Goal: Information Seeking & Learning: Learn about a topic

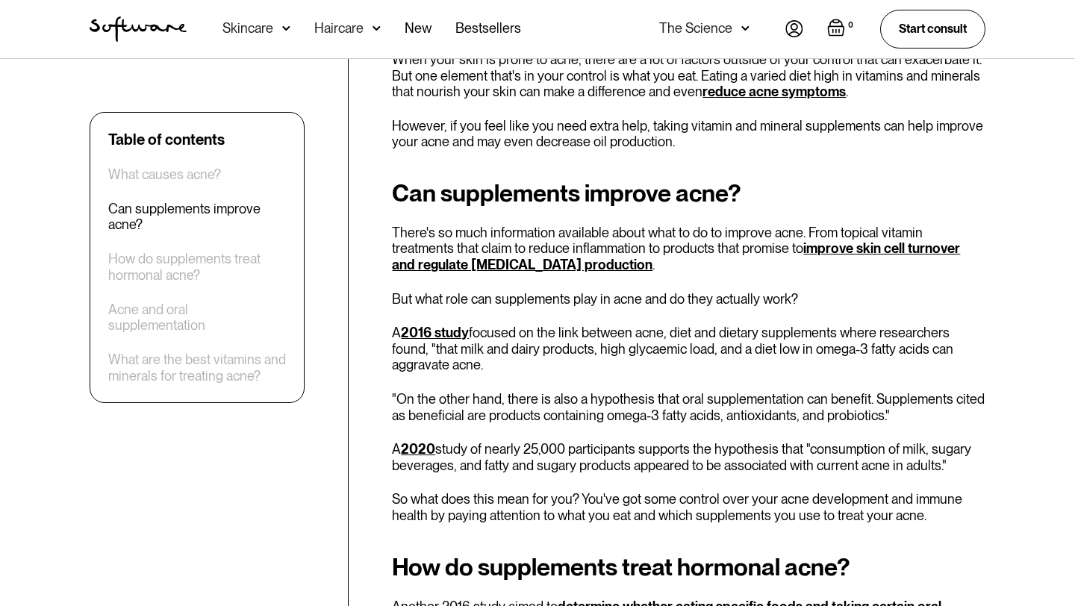
scroll to position [1132, 0]
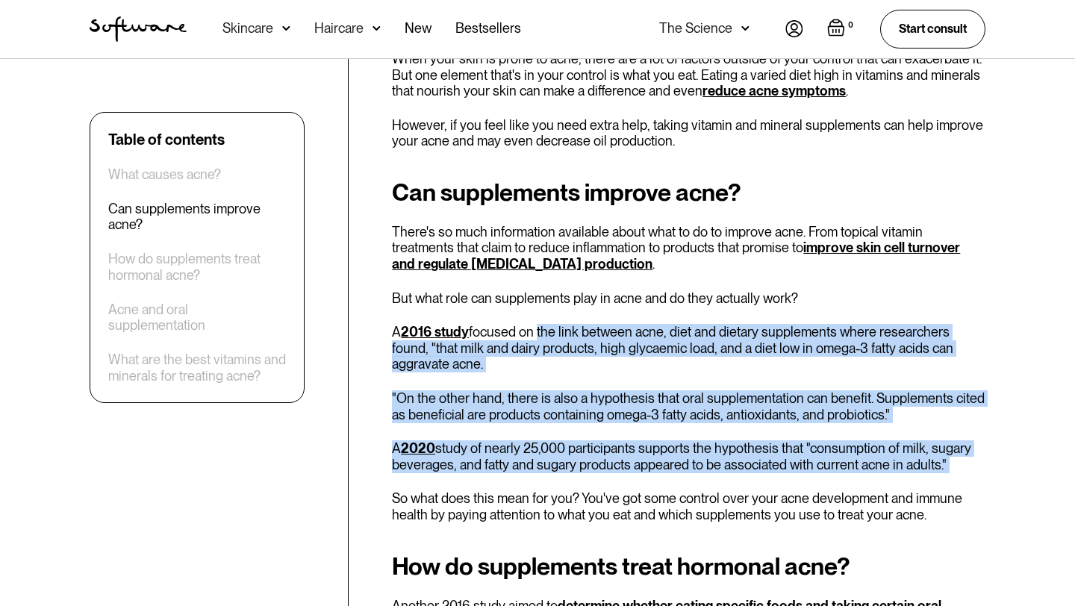
drag, startPoint x: 537, startPoint y: 333, endPoint x: 534, endPoint y: 477, distance: 144.1
click at [534, 477] on div "Can supplements improve acne? There's so much information available about what …" at bounding box center [688, 351] width 593 height 344
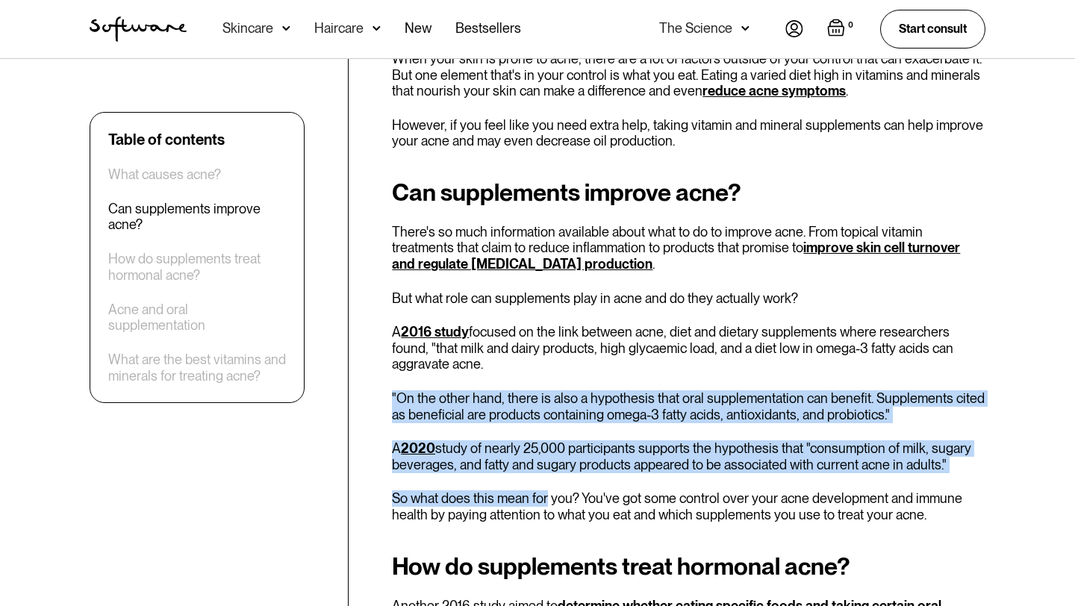
drag, startPoint x: 547, startPoint y: 502, endPoint x: 537, endPoint y: 385, distance: 116.9
click at [537, 385] on div "Can supplements improve acne? There's so much information available about what …" at bounding box center [688, 351] width 593 height 344
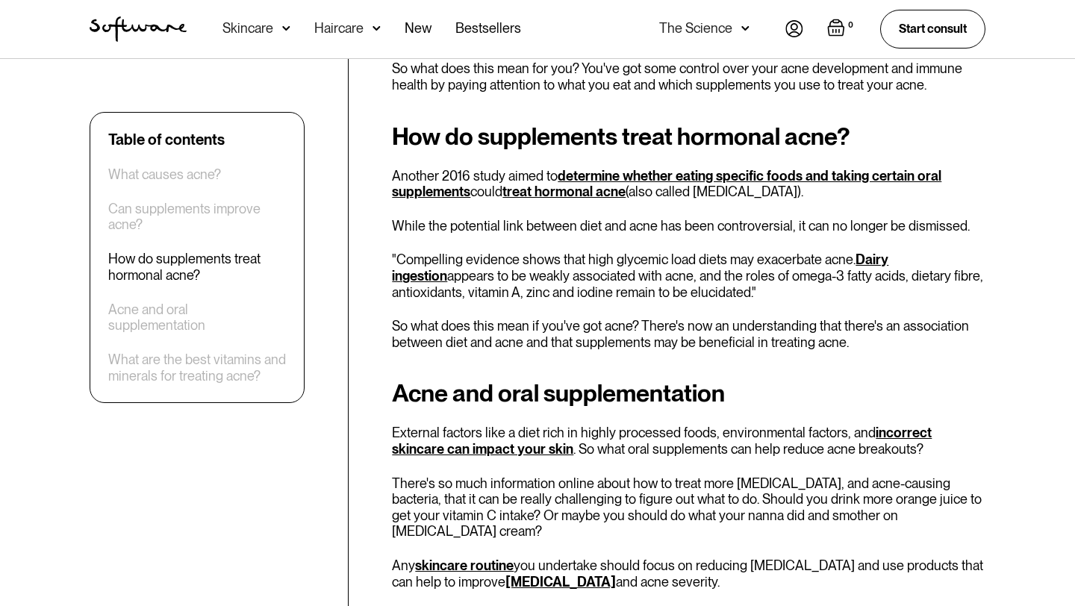
scroll to position [1564, 0]
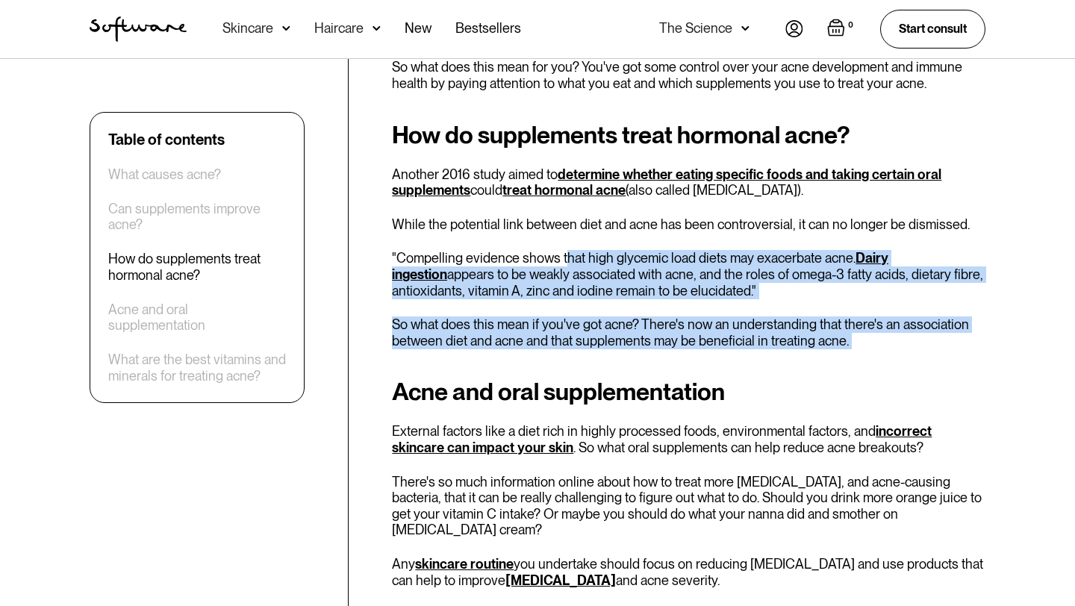
drag, startPoint x: 568, startPoint y: 360, endPoint x: 564, endPoint y: 254, distance: 106.1
click at [564, 254] on p ""Compelling evidence shows that high glycemic load diets may exacerbate acne. D…" at bounding box center [688, 274] width 593 height 49
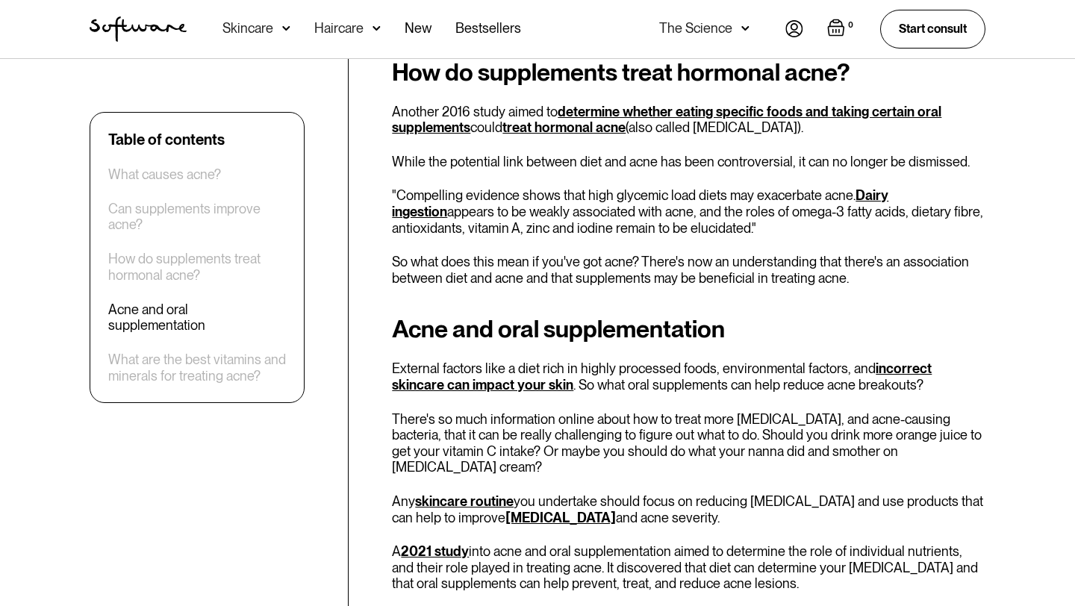
scroll to position [1692, 0]
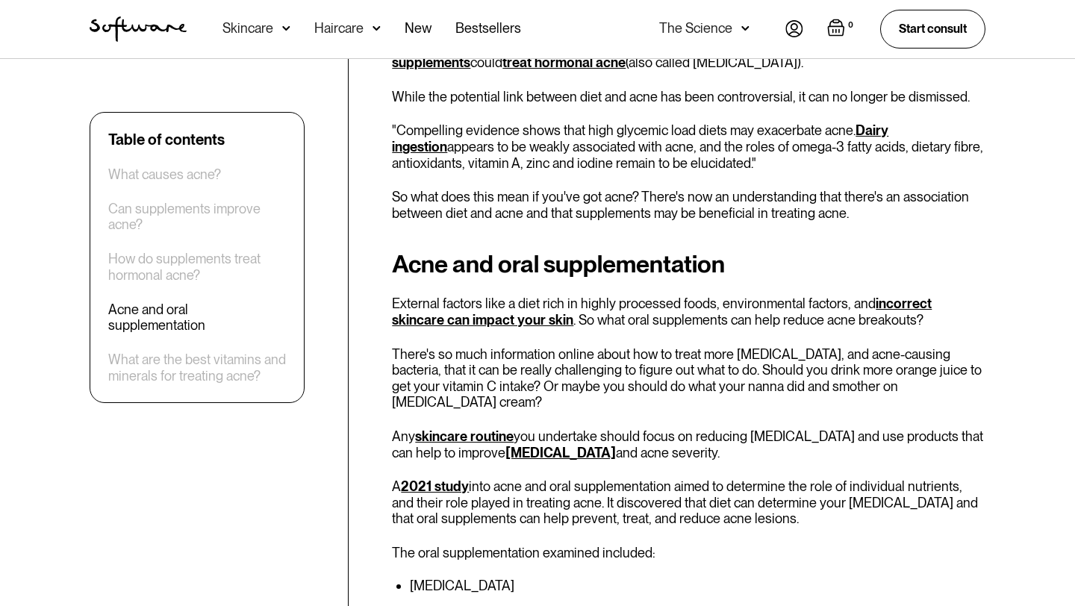
click at [495, 319] on link "incorrect skincare can impact your skin" at bounding box center [662, 312] width 540 height 32
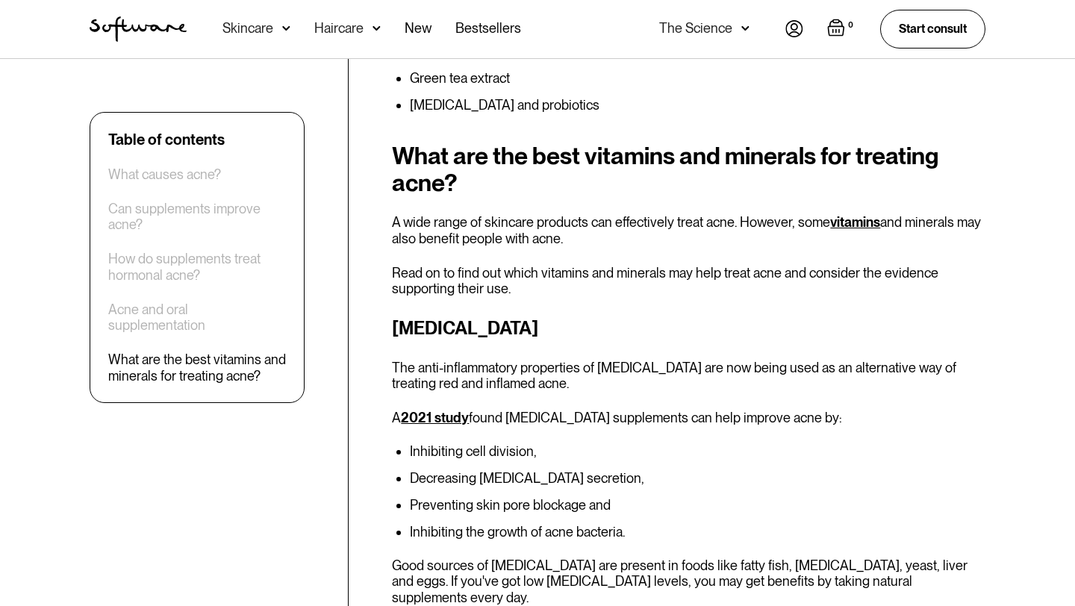
scroll to position [2287, 0]
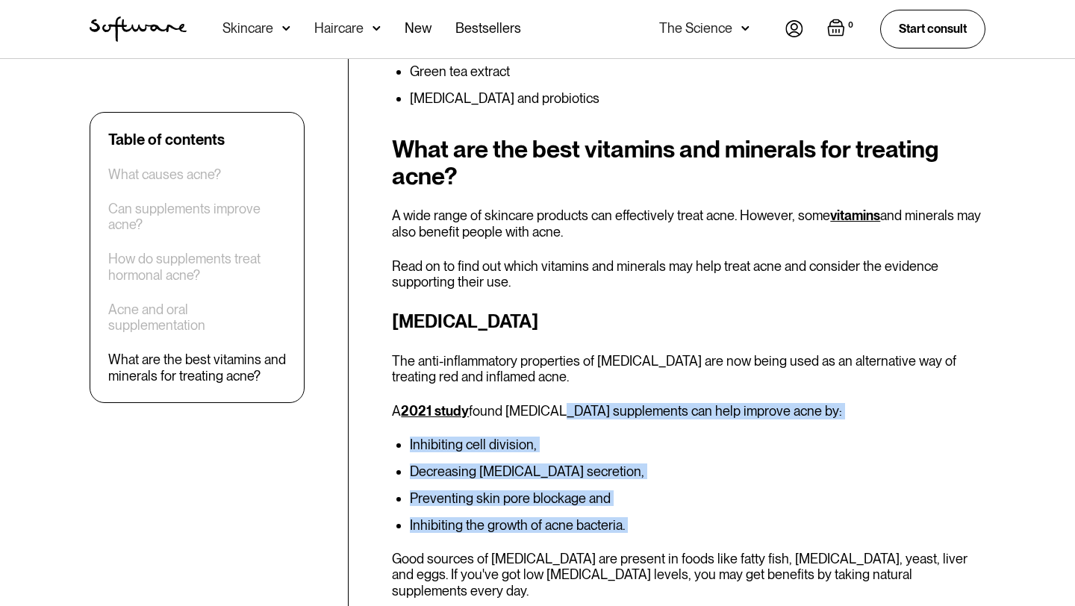
drag, startPoint x: 607, startPoint y: 517, endPoint x: 546, endPoint y: 387, distance: 143.3
click at [546, 387] on div "[MEDICAL_DATA] The anti-inflammatory properties of [MEDICAL_DATA] are now being…" at bounding box center [688, 453] width 593 height 291
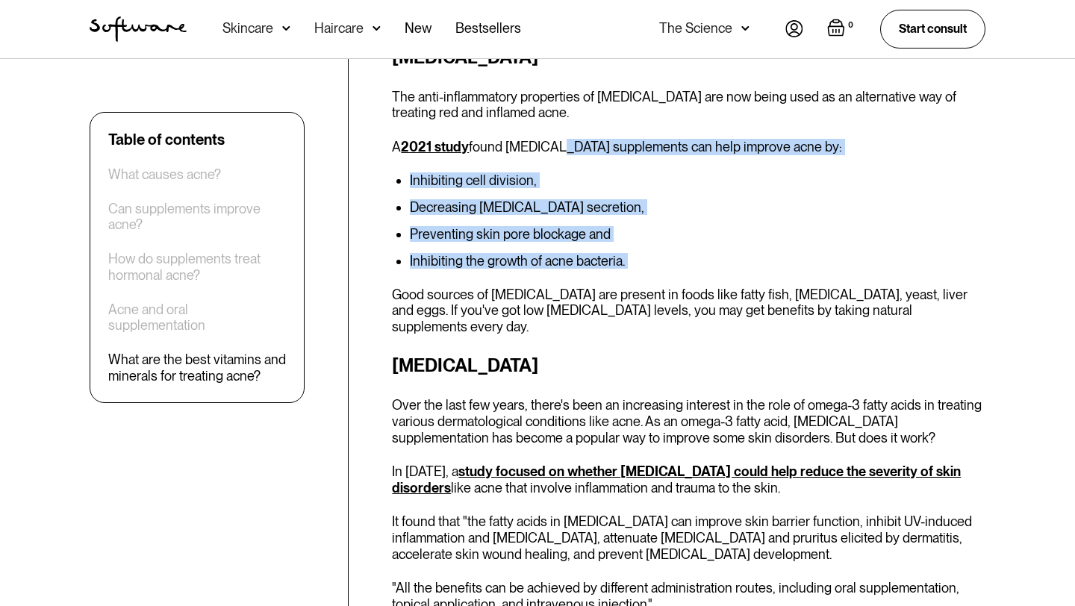
scroll to position [2552, 0]
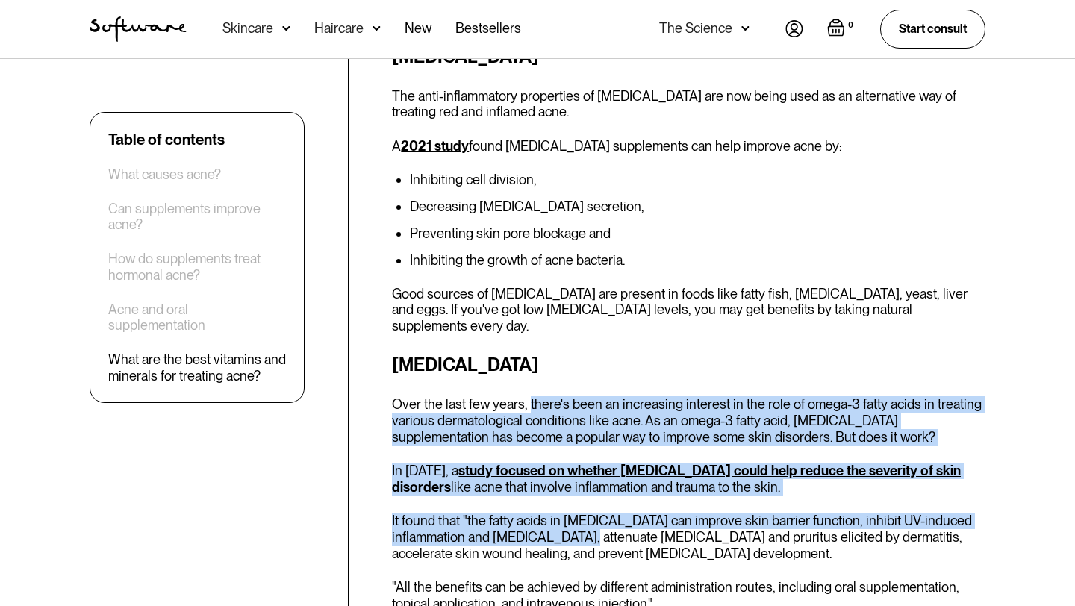
drag, startPoint x: 526, startPoint y: 373, endPoint x: 539, endPoint y: 505, distance: 133.5
click at [539, 505] on div "[MEDICAL_DATA] Over the last few years, there's been an increasing interest in …" at bounding box center [688, 540] width 593 height 376
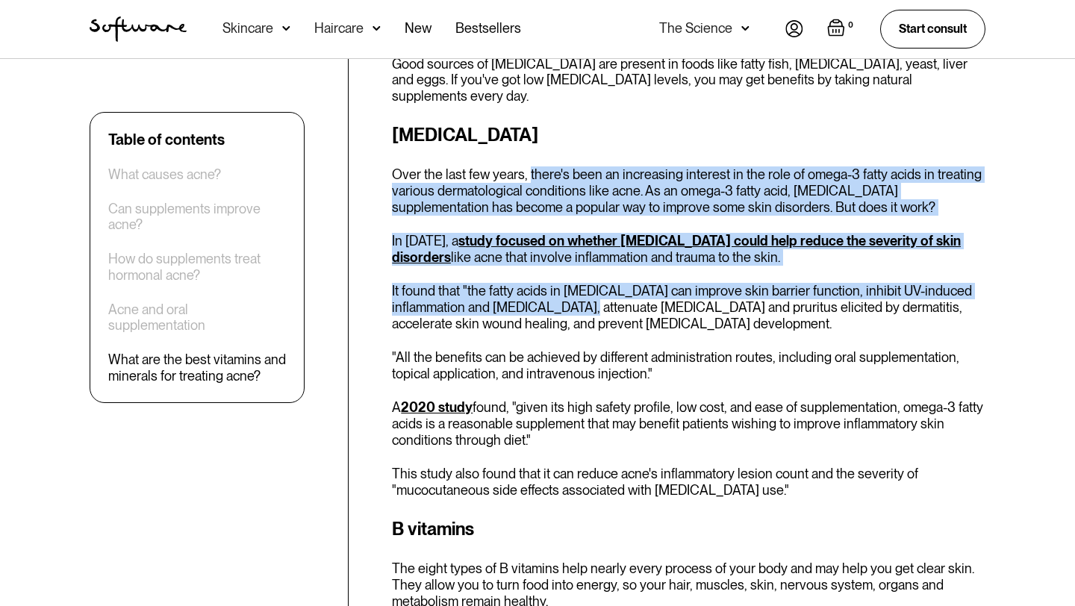
scroll to position [2783, 0]
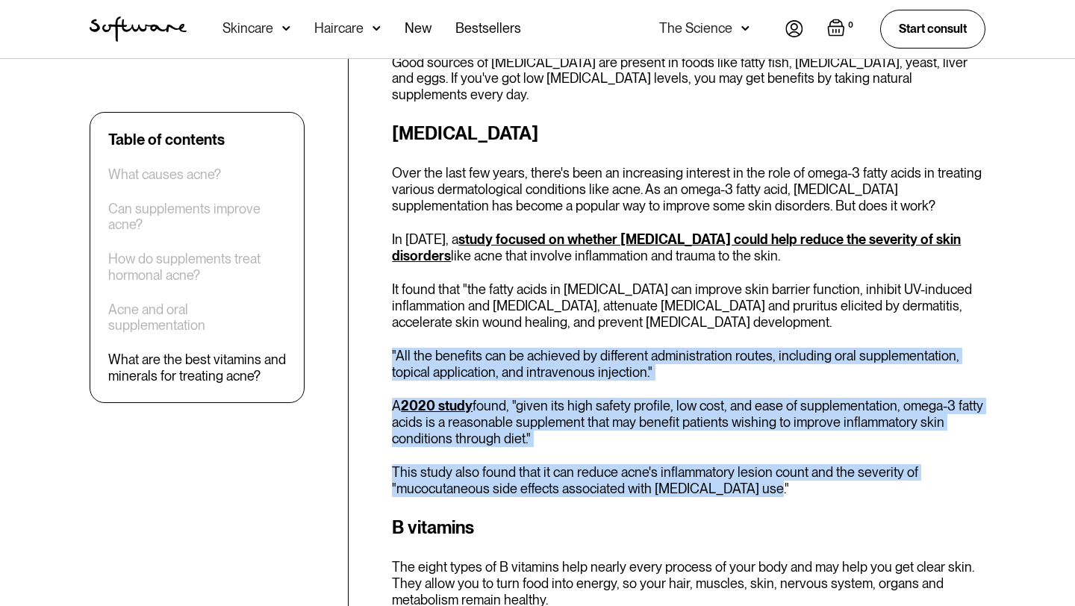
drag, startPoint x: 773, startPoint y: 454, endPoint x: 695, endPoint y: 314, distance: 160.1
click at [695, 314] on div "[MEDICAL_DATA] Over the last few years, there's been an increasing interest in …" at bounding box center [688, 308] width 593 height 376
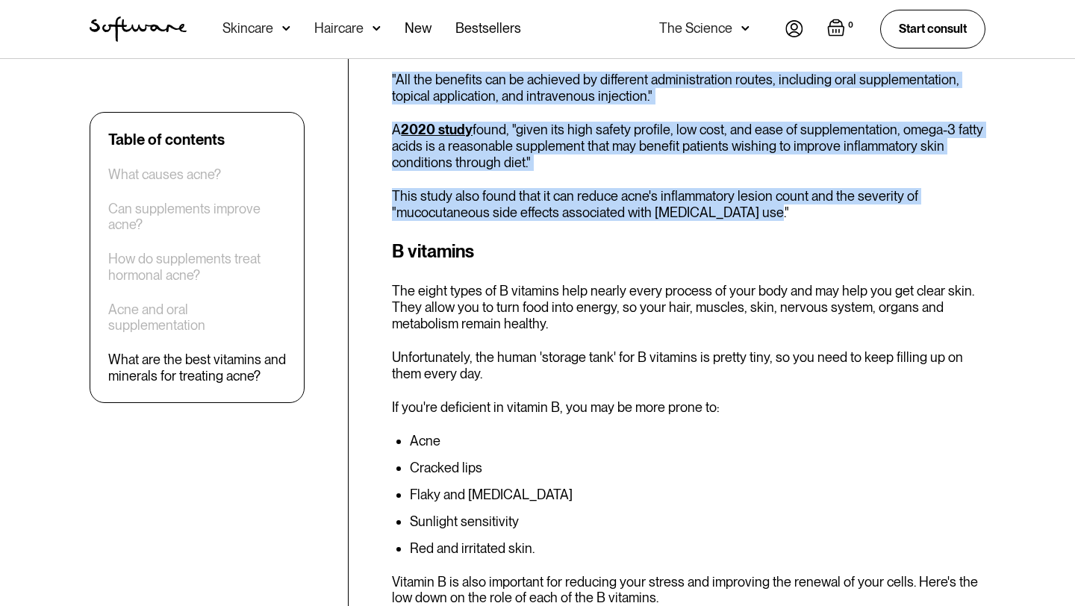
scroll to position [3058, 0]
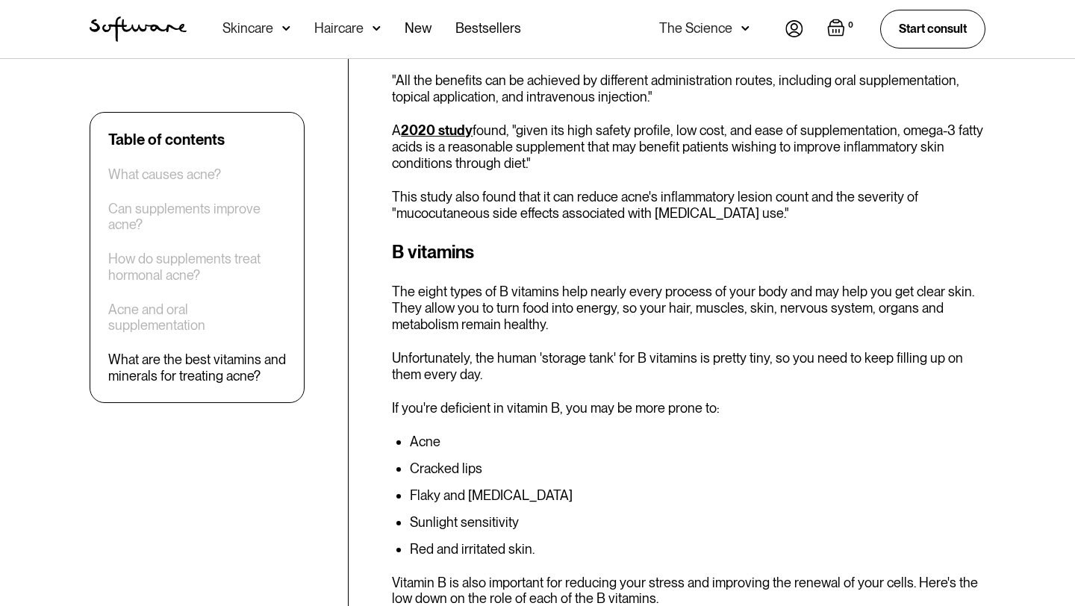
drag, startPoint x: 463, startPoint y: 258, endPoint x: 468, endPoint y: 399, distance: 141.9
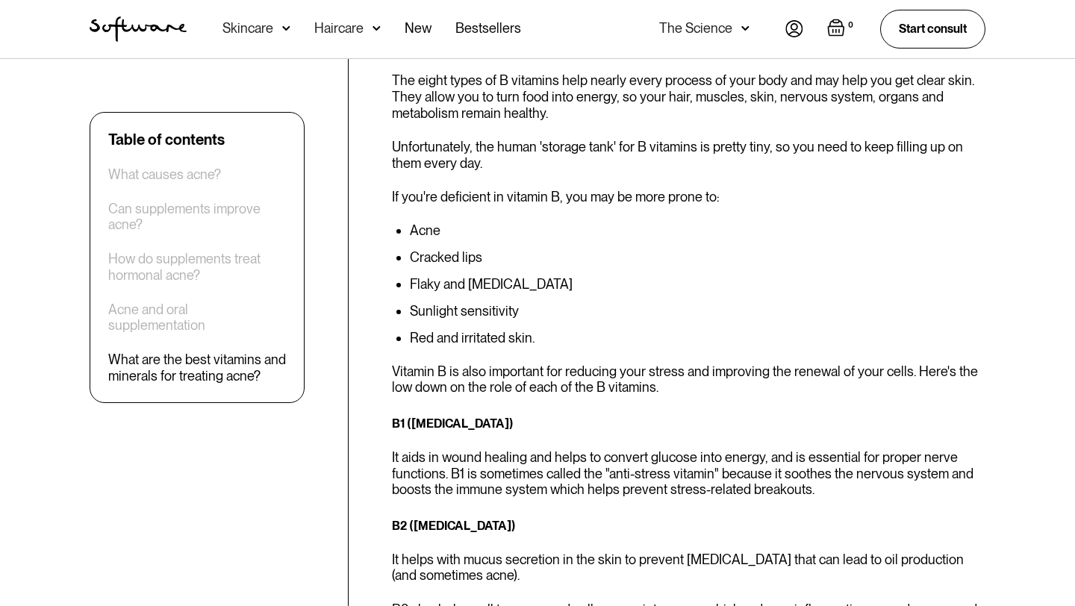
scroll to position [3274, 0]
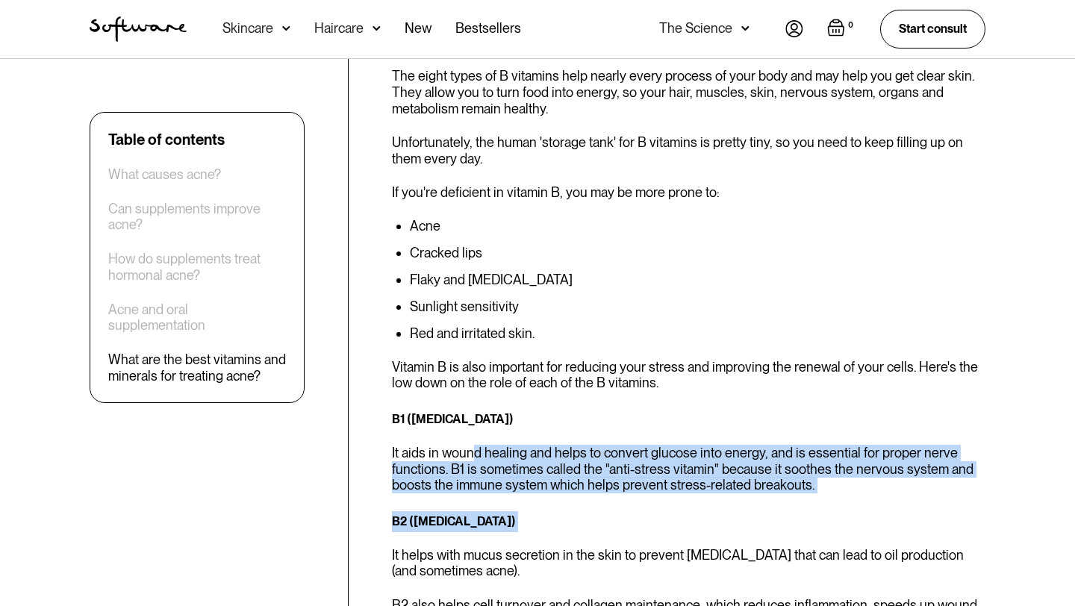
drag, startPoint x: 472, startPoint y: 427, endPoint x: 481, endPoint y: 504, distance: 77.5
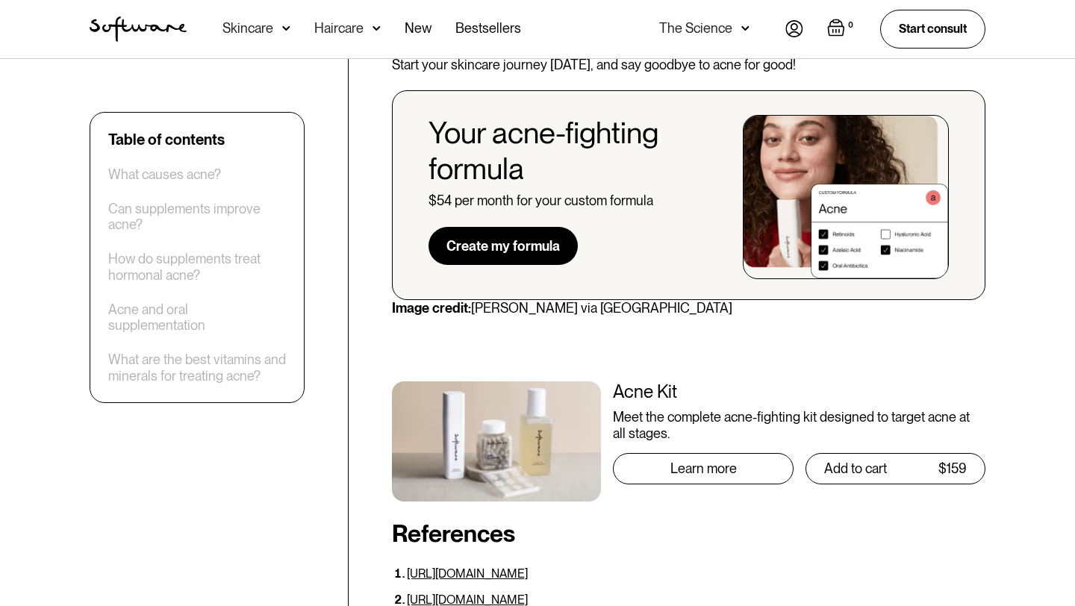
scroll to position [6592, 0]
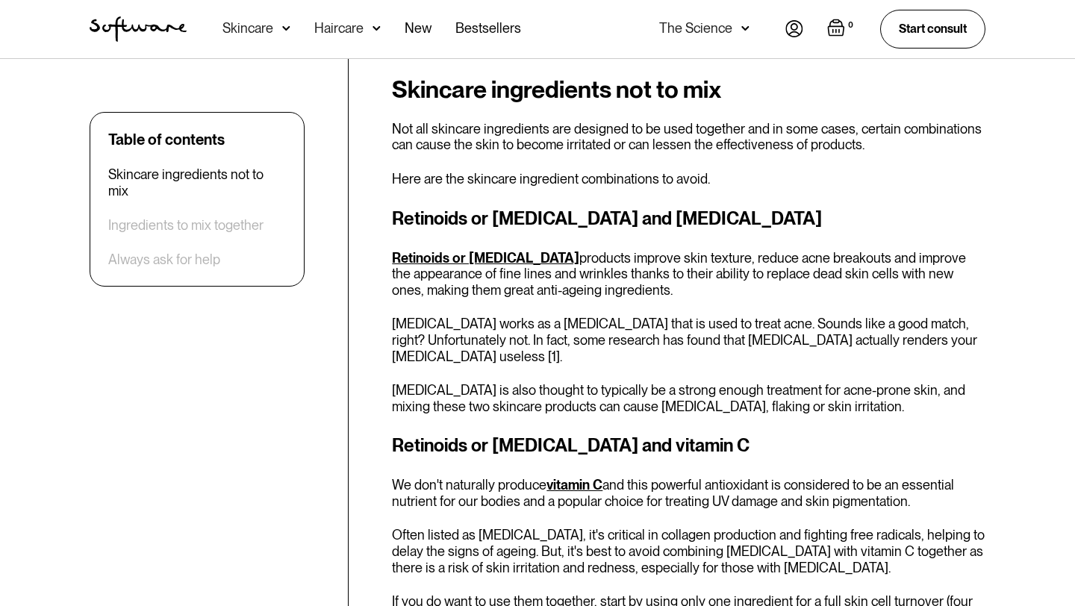
scroll to position [658, 0]
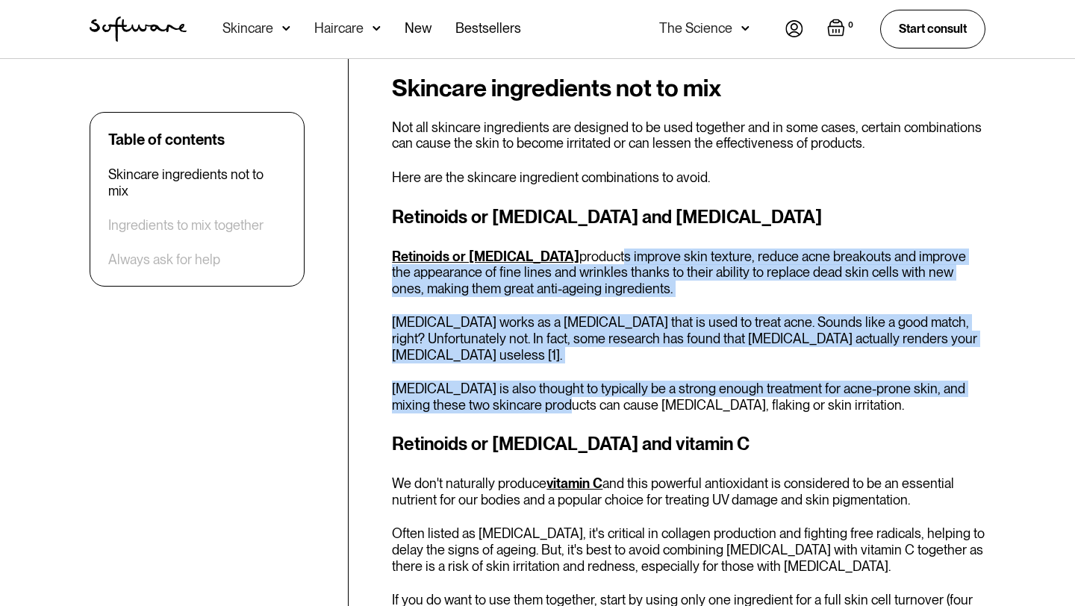
drag, startPoint x: 549, startPoint y: 261, endPoint x: 556, endPoint y: 406, distance: 145.8
click at [556, 406] on div "Retinoids or retinol and benzoyl peroxide Retinoids or retinol products improve…" at bounding box center [688, 309] width 593 height 210
click at [556, 406] on p "Benzoyl peroxide is also thought to typically be a strong enough treatment for …" at bounding box center [688, 397] width 593 height 32
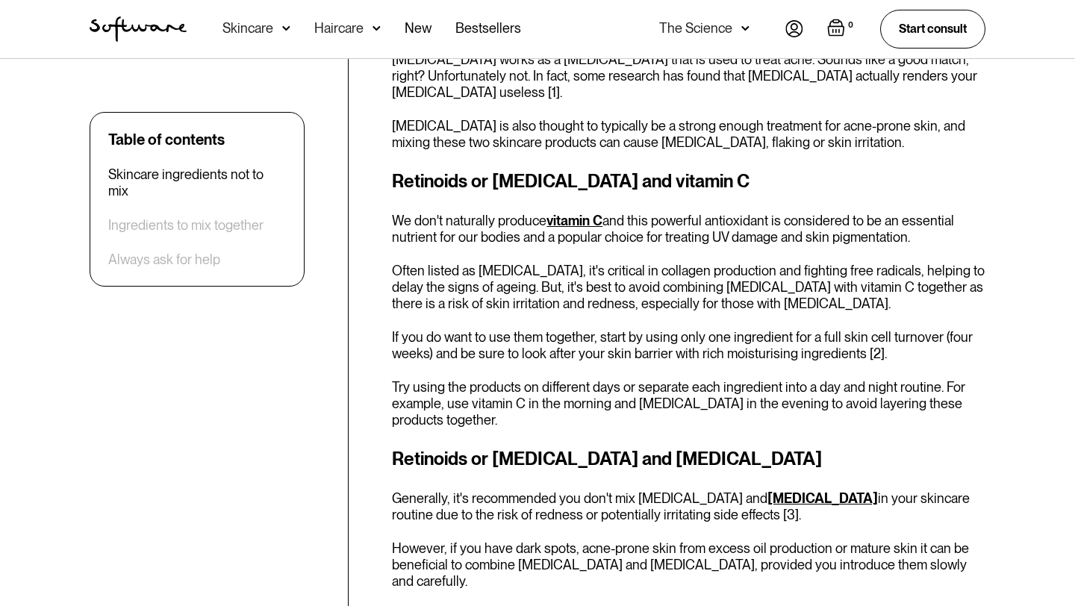
scroll to position [922, 0]
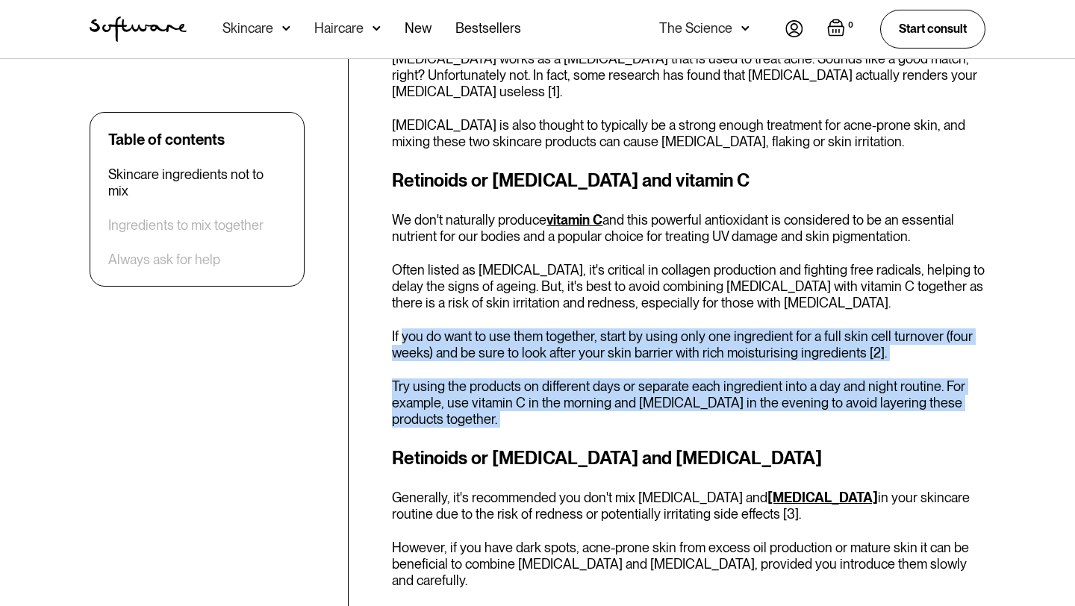
drag, startPoint x: 487, startPoint y: 433, endPoint x: 400, endPoint y: 336, distance: 130.1
click at [400, 336] on div "Skincare ingredients not to mix Not all skincare ingredients are designed to be…" at bounding box center [688, 570] width 593 height 1519
click at [400, 336] on p "If you do want to use them together, start by using only one ingredient for a f…" at bounding box center [688, 344] width 593 height 32
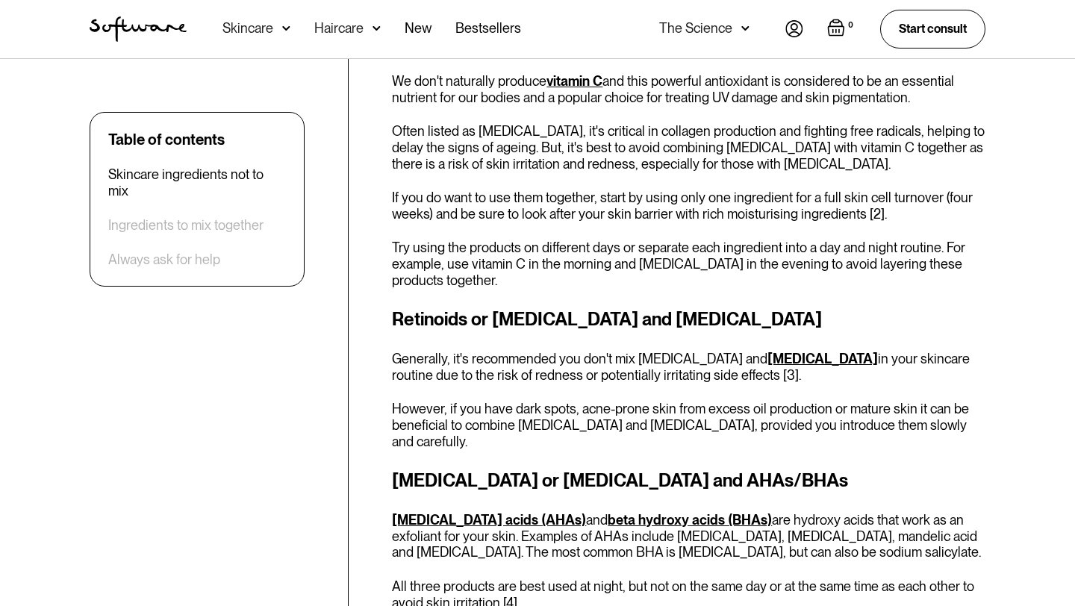
scroll to position [1064, 0]
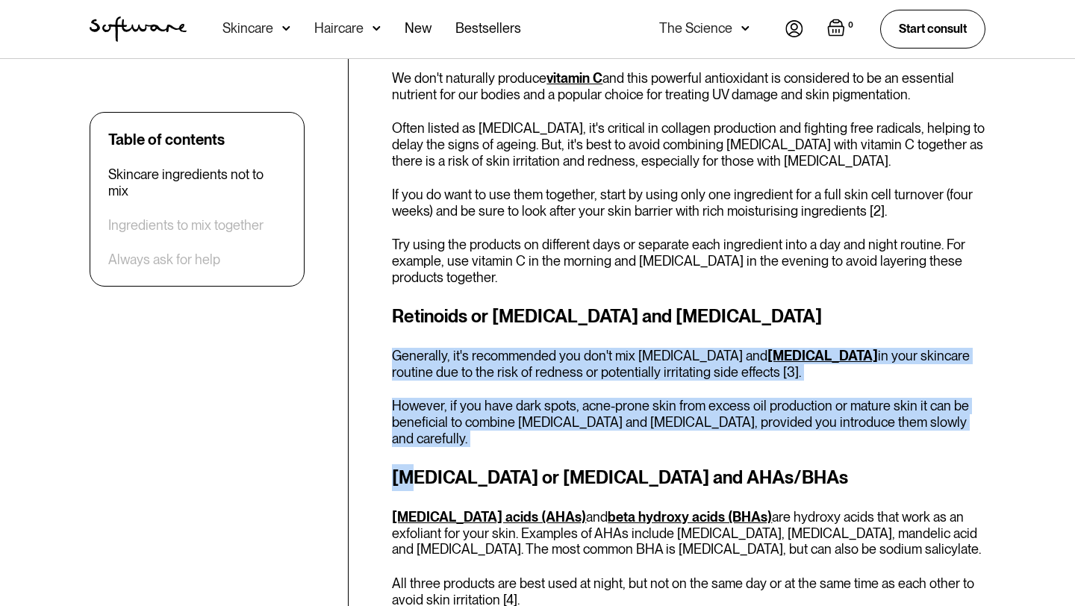
drag, startPoint x: 393, startPoint y: 358, endPoint x: 416, endPoint y: 468, distance: 112.1
click at [416, 468] on div "Skincare ingredients not to mix Not all skincare ingredients are designed to be…" at bounding box center [688, 428] width 593 height 1519
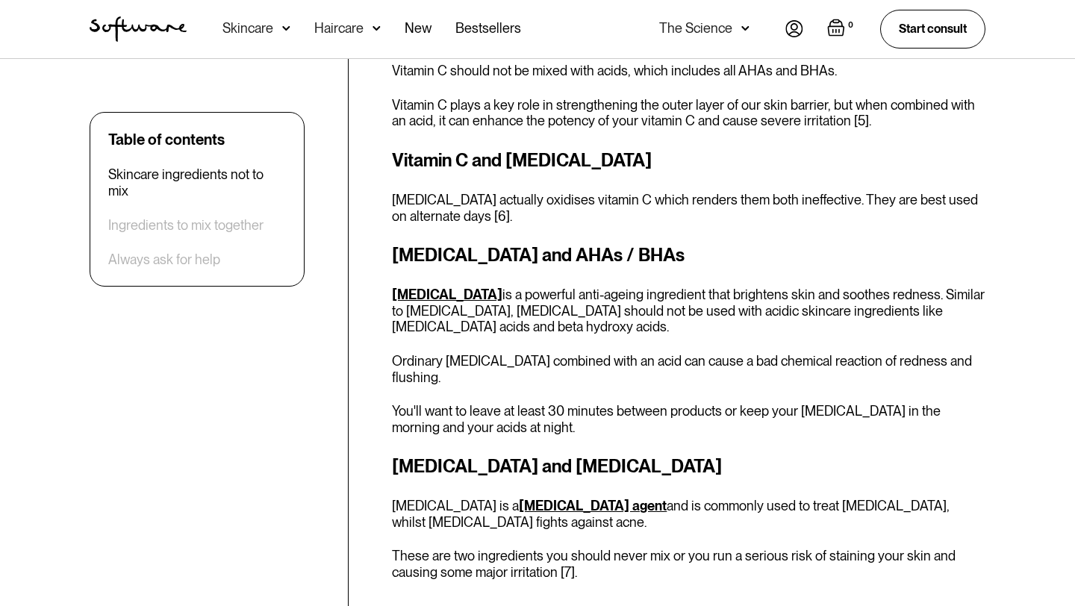
scroll to position [1679, 0]
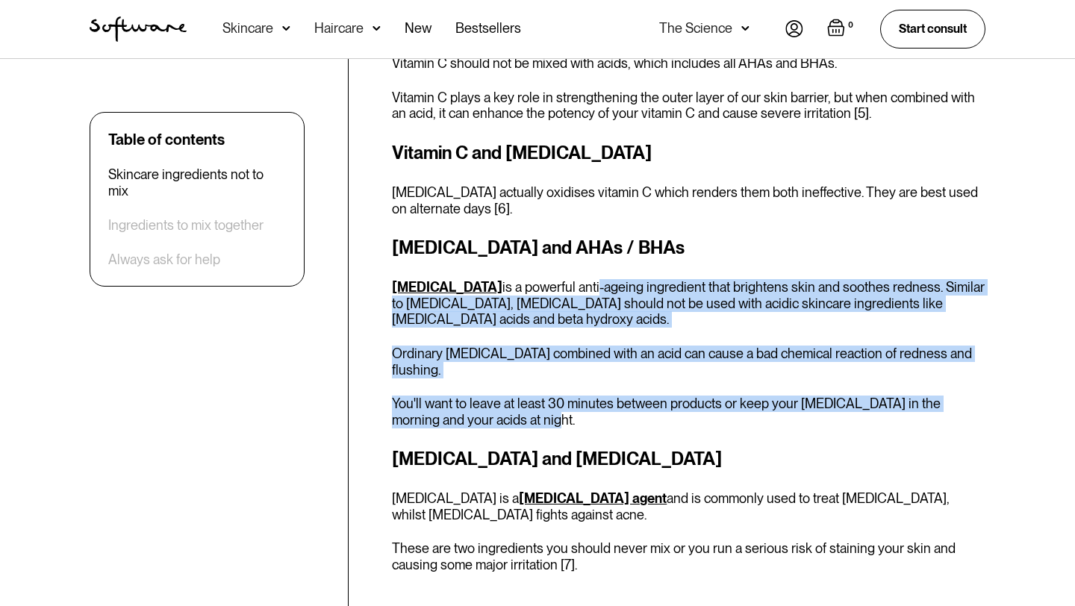
drag, startPoint x: 564, startPoint y: 275, endPoint x: 549, endPoint y: 393, distance: 118.8
click at [549, 393] on div "Niacinamide and AHAs / BHAs Niacinamide is a powerful anti-ageing ingredient th…" at bounding box center [688, 330] width 593 height 193
click at [549, 396] on p "You'll want to leave at least 30 minutes between products or keep your niacinam…" at bounding box center [688, 412] width 593 height 32
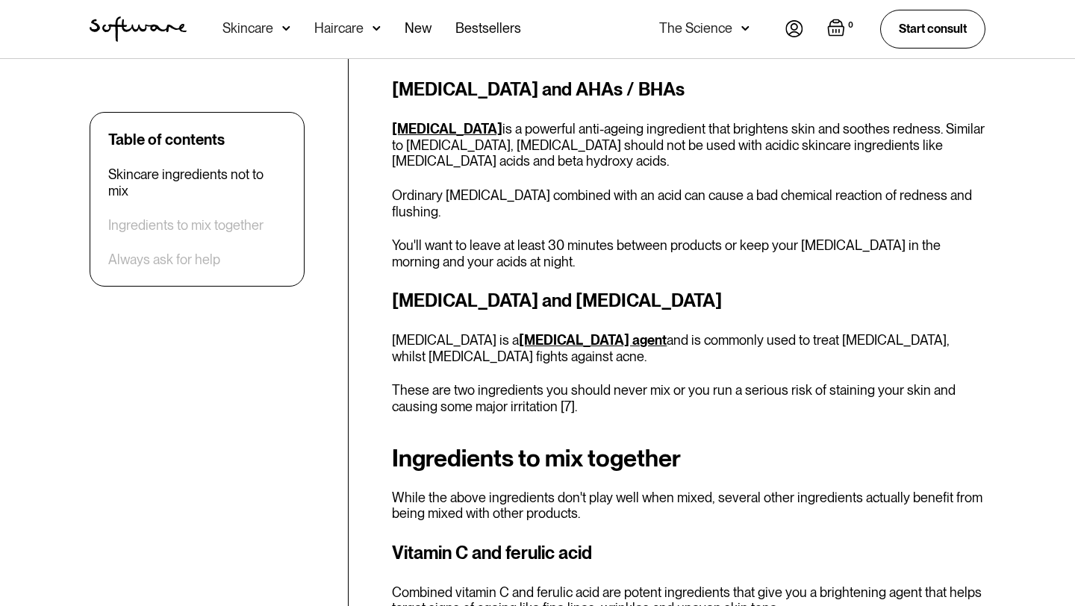
scroll to position [1839, 0]
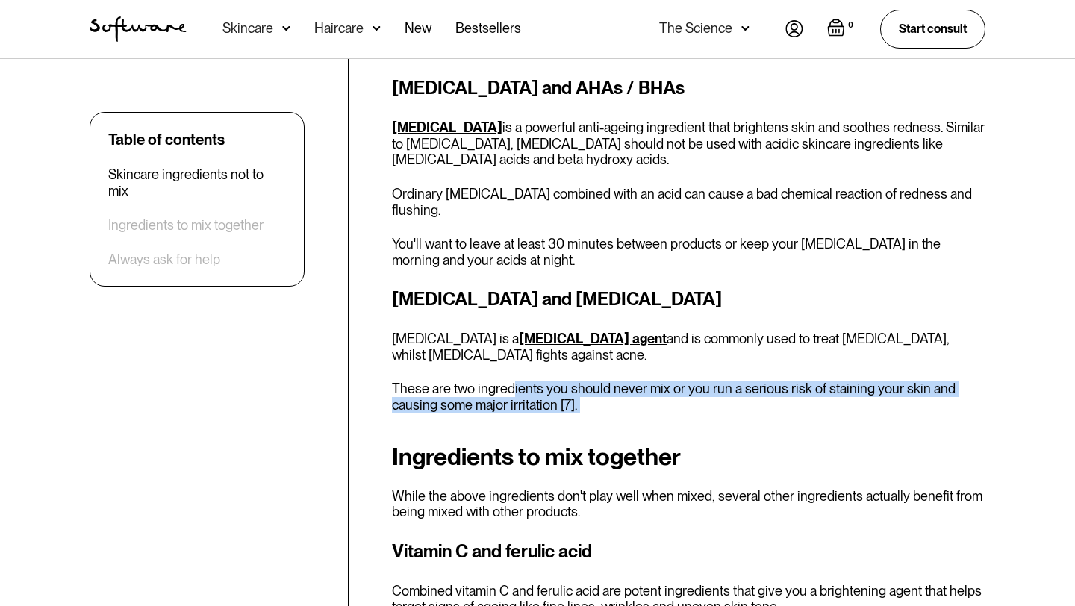
drag, startPoint x: 590, startPoint y: 382, endPoint x: 513, endPoint y: 360, distance: 80.8
click at [513, 381] on p "These are two ingredients you should never mix or you run a serious risk of sta…" at bounding box center [688, 397] width 593 height 32
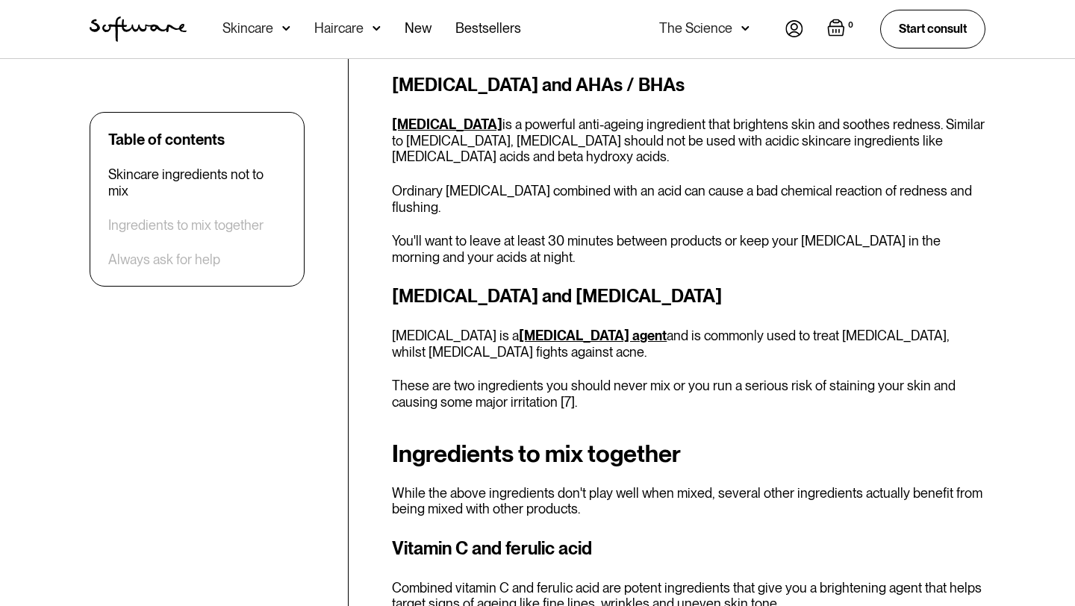
scroll to position [1840, 0]
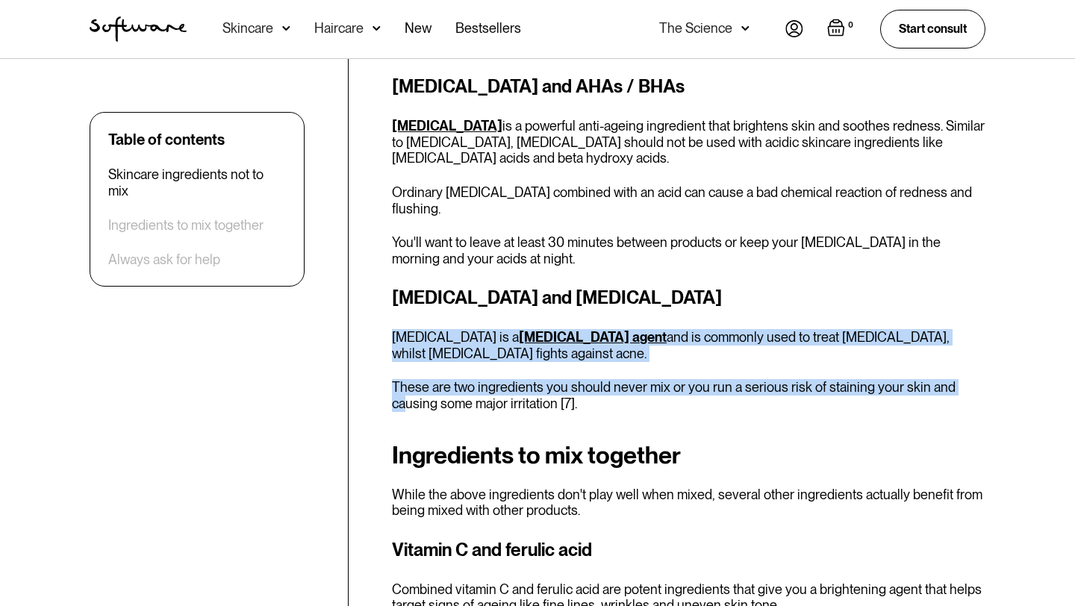
drag, startPoint x: 390, startPoint y: 302, endPoint x: 407, endPoint y: 373, distance: 73.0
click at [407, 379] on p "These are two ingredients you should never mix or you run a serious risk of sta…" at bounding box center [688, 395] width 593 height 32
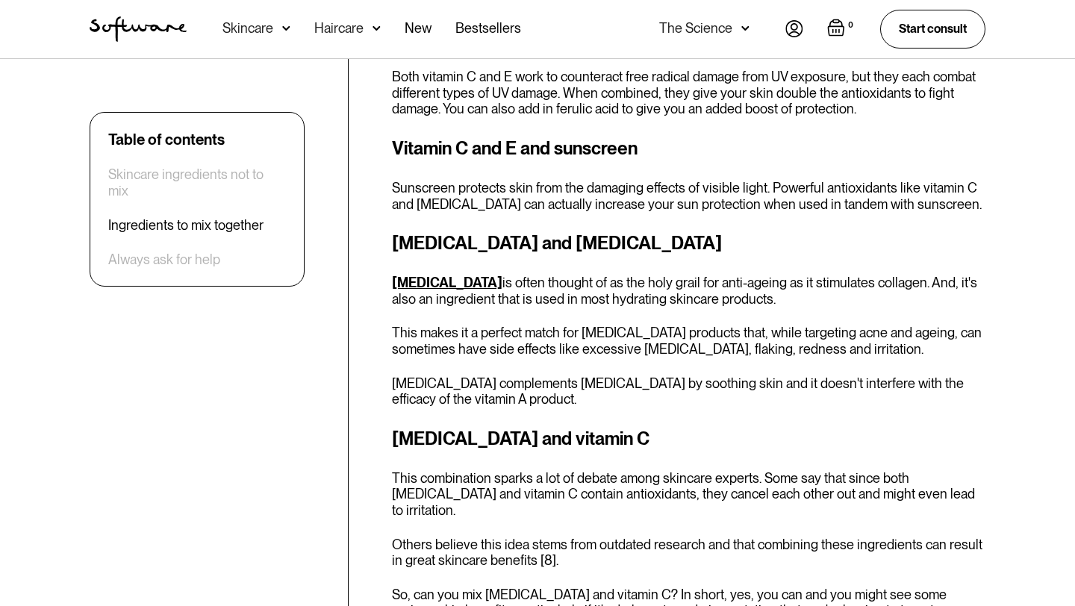
scroll to position [2583, 0]
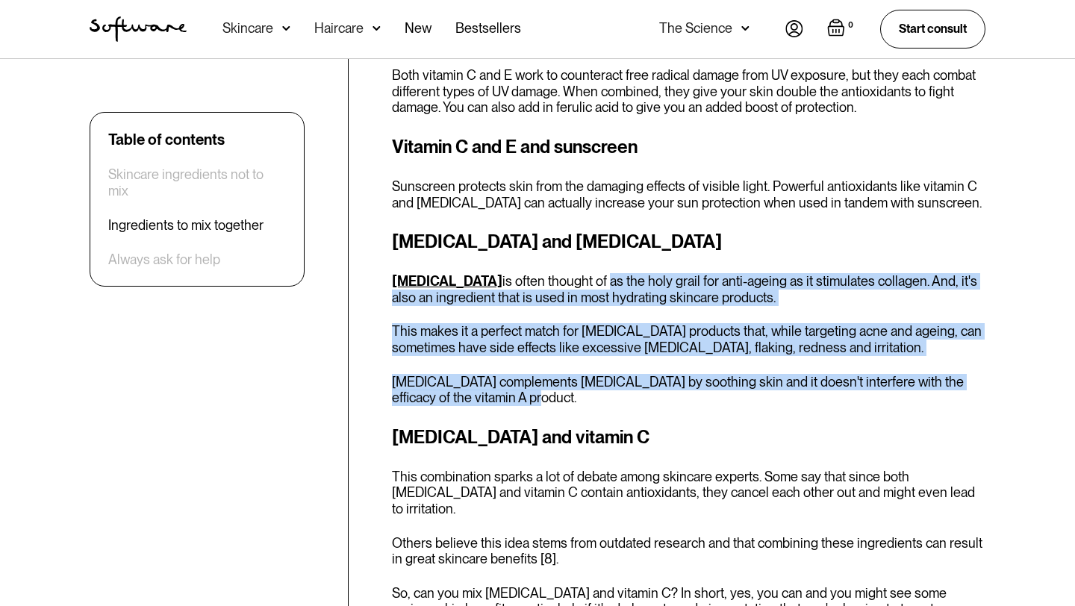
drag, startPoint x: 590, startPoint y: 249, endPoint x: 587, endPoint y: 370, distance: 120.2
click at [587, 370] on div "Retinol and hyaluronic acid Hyaluronic acid is often thought of as the holy gra…" at bounding box center [688, 317] width 593 height 178
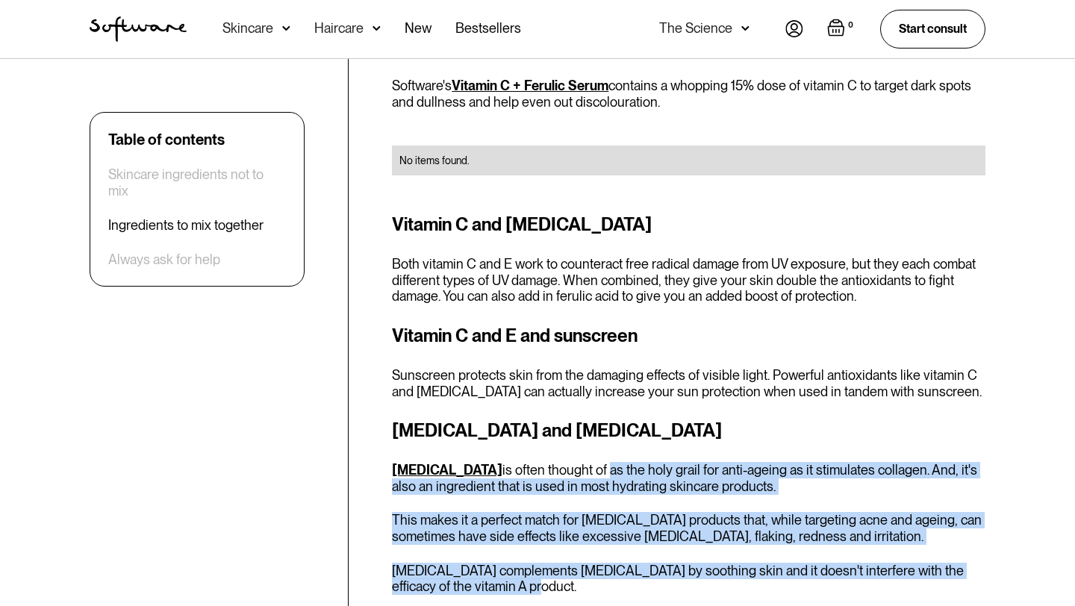
scroll to position [2434, 0]
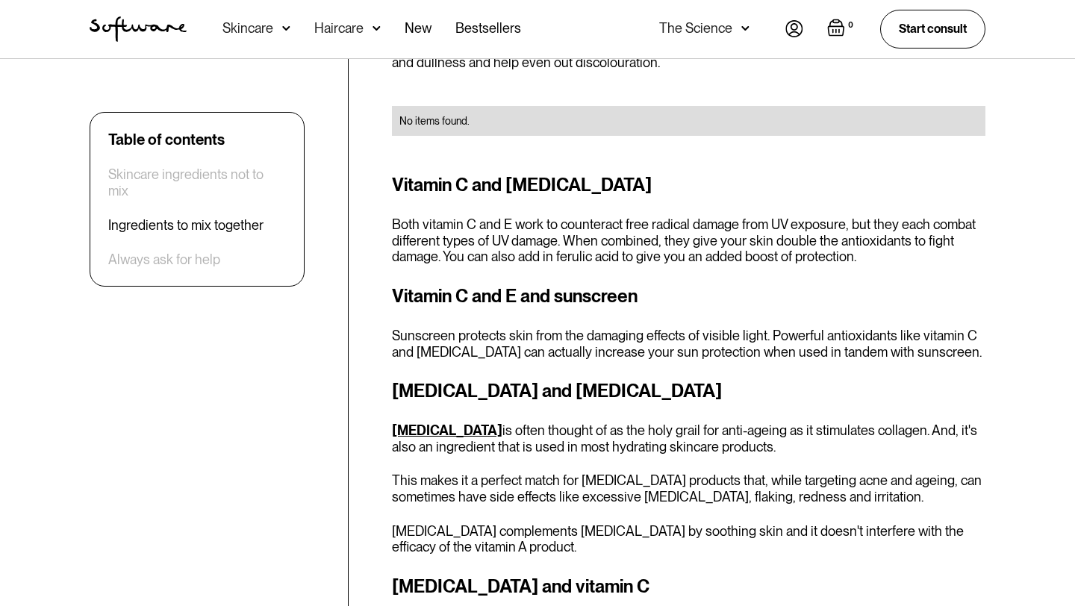
click at [546, 378] on h3 "Retinol and hyaluronic acid" at bounding box center [688, 391] width 593 height 27
copy h3 "hyaluronic"
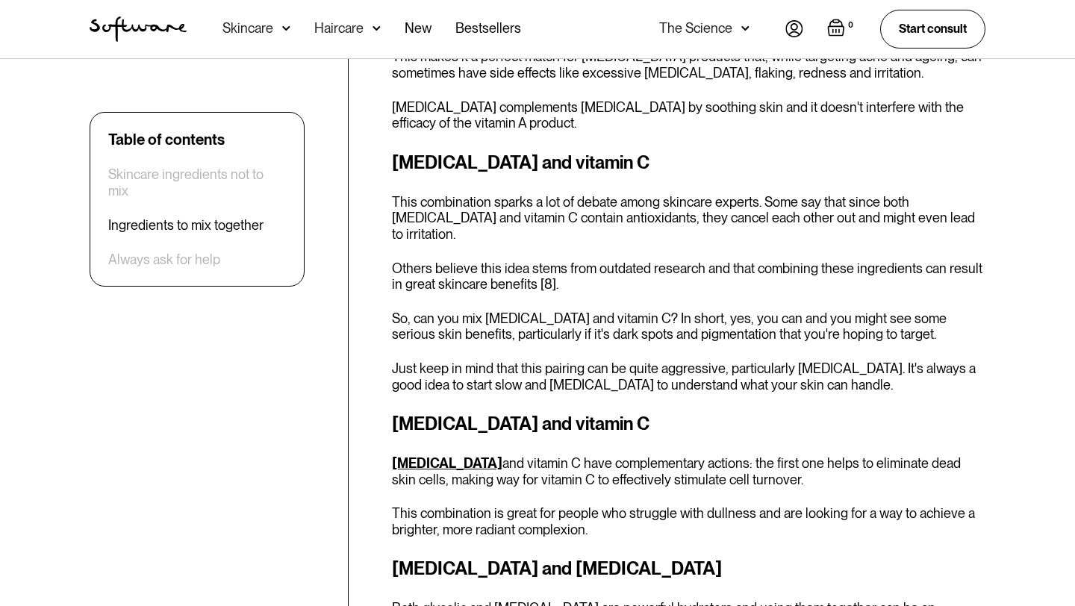
scroll to position [2864, 0]
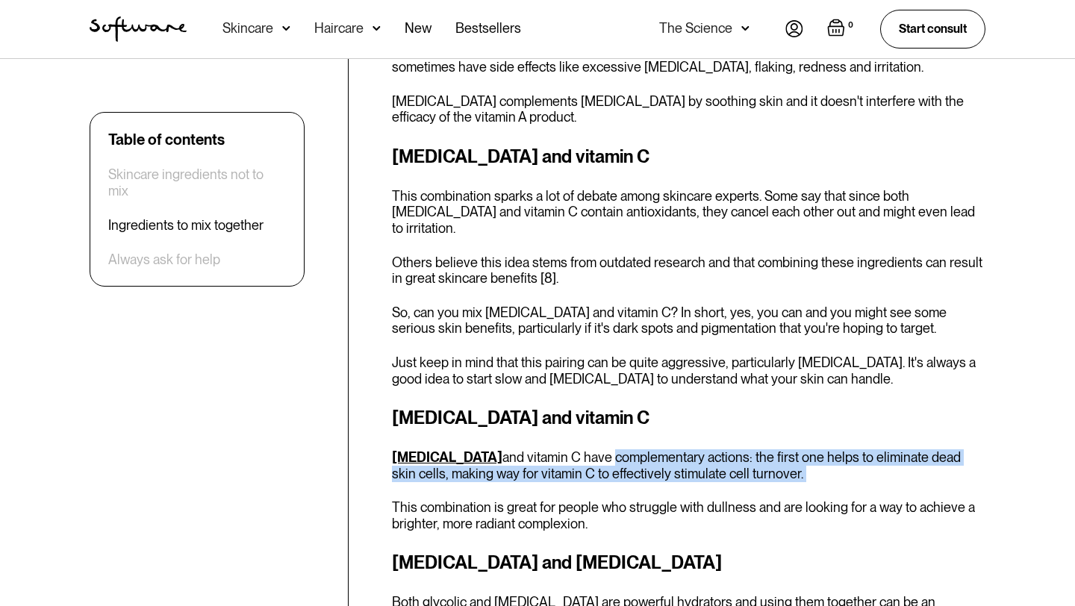
drag, startPoint x: 579, startPoint y: 417, endPoint x: 579, endPoint y: 446, distance: 29.9
click at [579, 446] on div "Glycolic acid and vitamin C Glycolic acid and vitamin C have complementary acti…" at bounding box center [688, 468] width 593 height 127
click at [579, 499] on p "This combination is great for people who struggle with dullness and are looking…" at bounding box center [688, 515] width 593 height 32
drag, startPoint x: 570, startPoint y: 463, endPoint x: 559, endPoint y: 408, distance: 56.2
click at [559, 408] on div "Glycolic acid and vitamin C Glycolic acid and vitamin C have complementary acti…" at bounding box center [688, 468] width 593 height 127
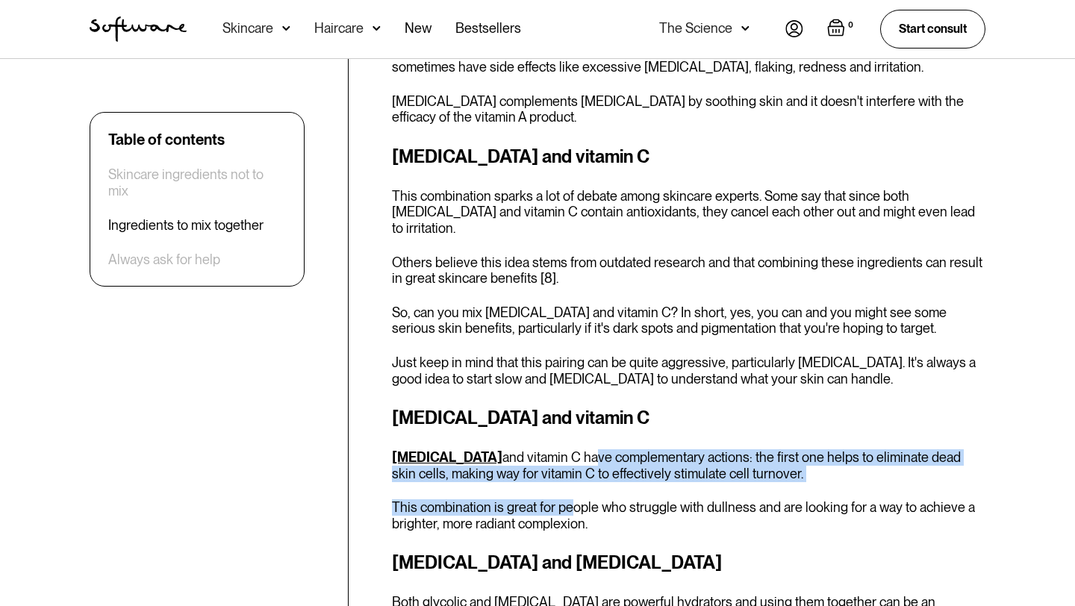
click at [559, 449] on p "Glycolic acid and vitamin C have complementary actions: the first one helps to …" at bounding box center [688, 465] width 593 height 32
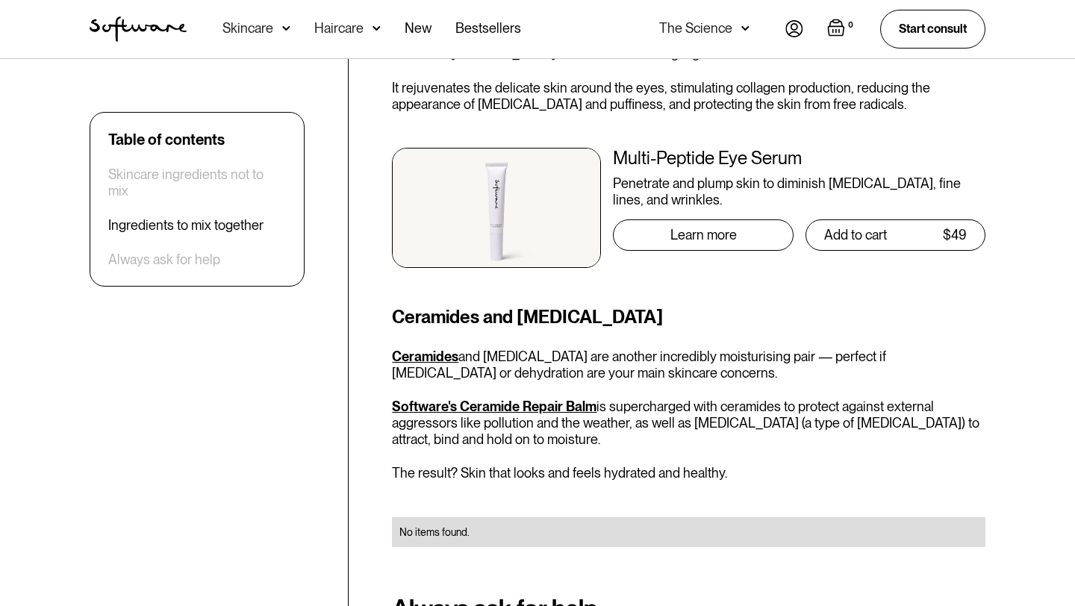
scroll to position [3691, 0]
